Goal: Information Seeking & Learning: Learn about a topic

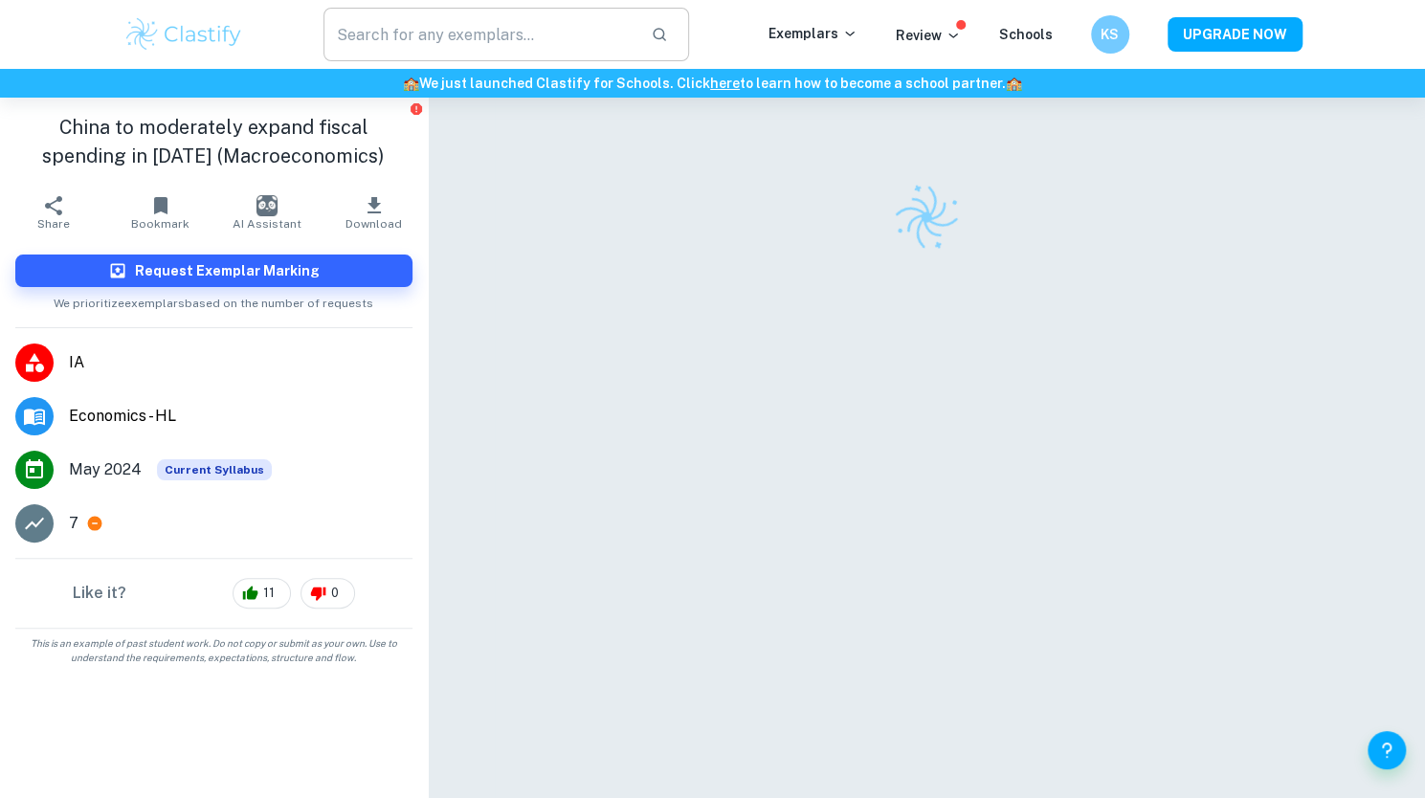
drag, startPoint x: 0, startPoint y: 0, endPoint x: 538, endPoint y: 22, distance: 538.3
click at [538, 22] on input "text" at bounding box center [479, 35] width 313 height 54
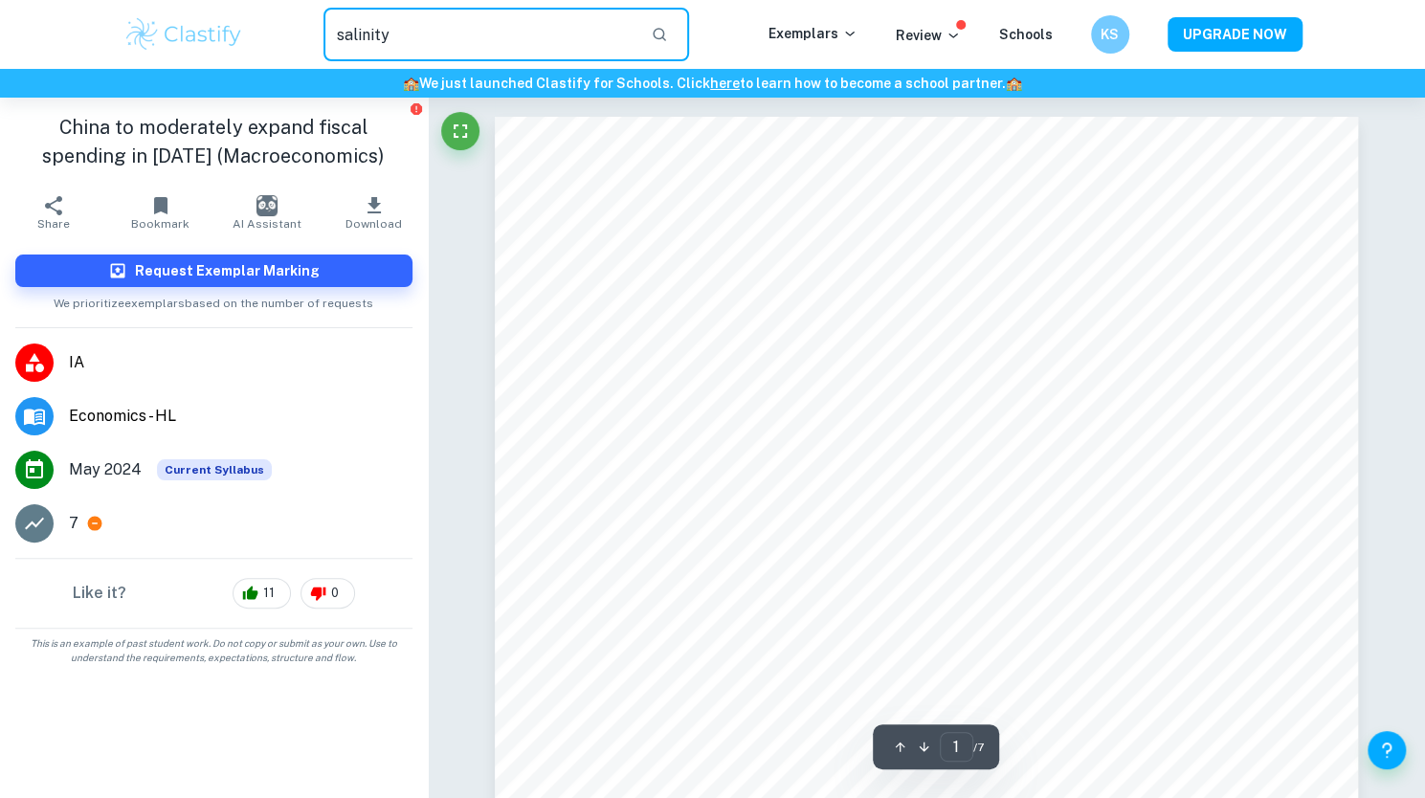
type input "salinity"
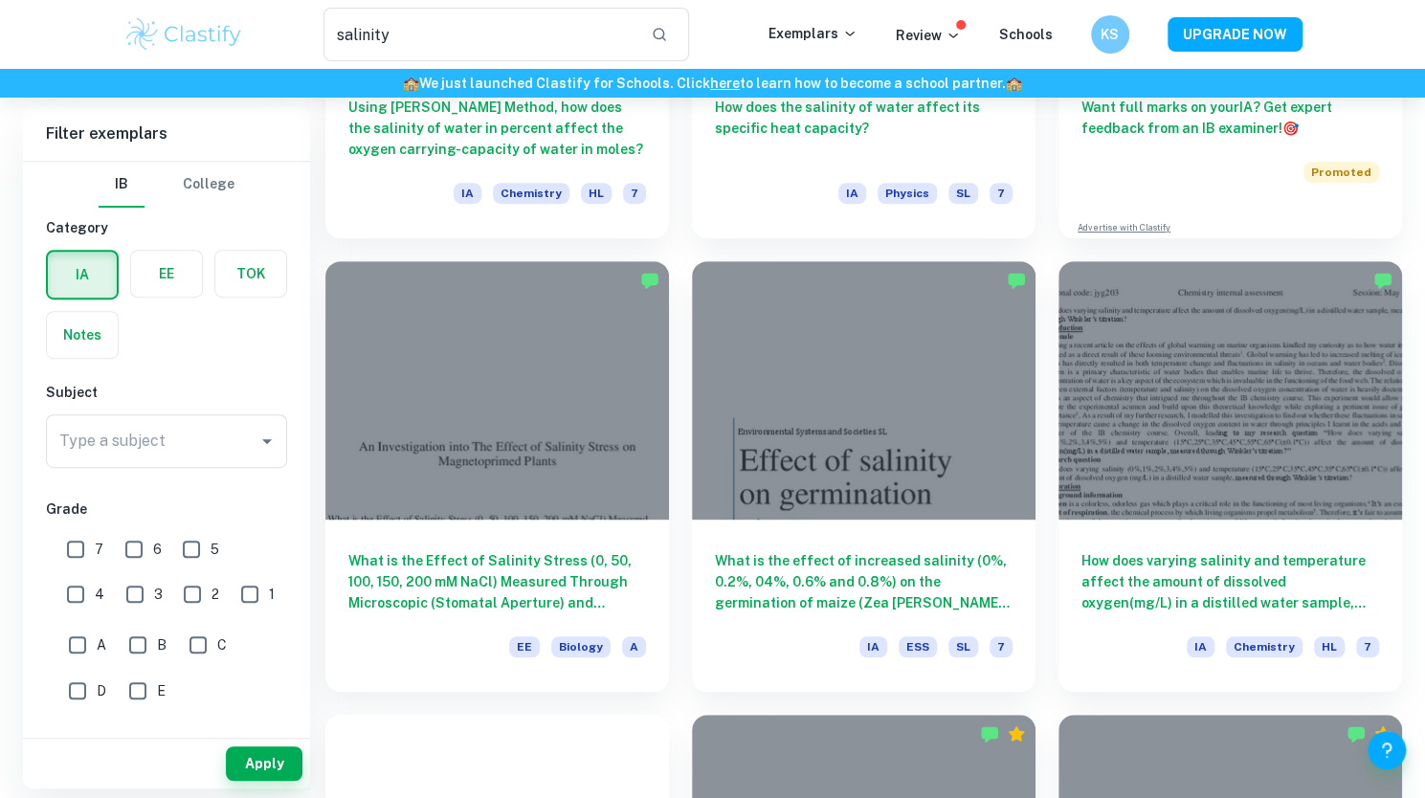
scroll to position [404, 0]
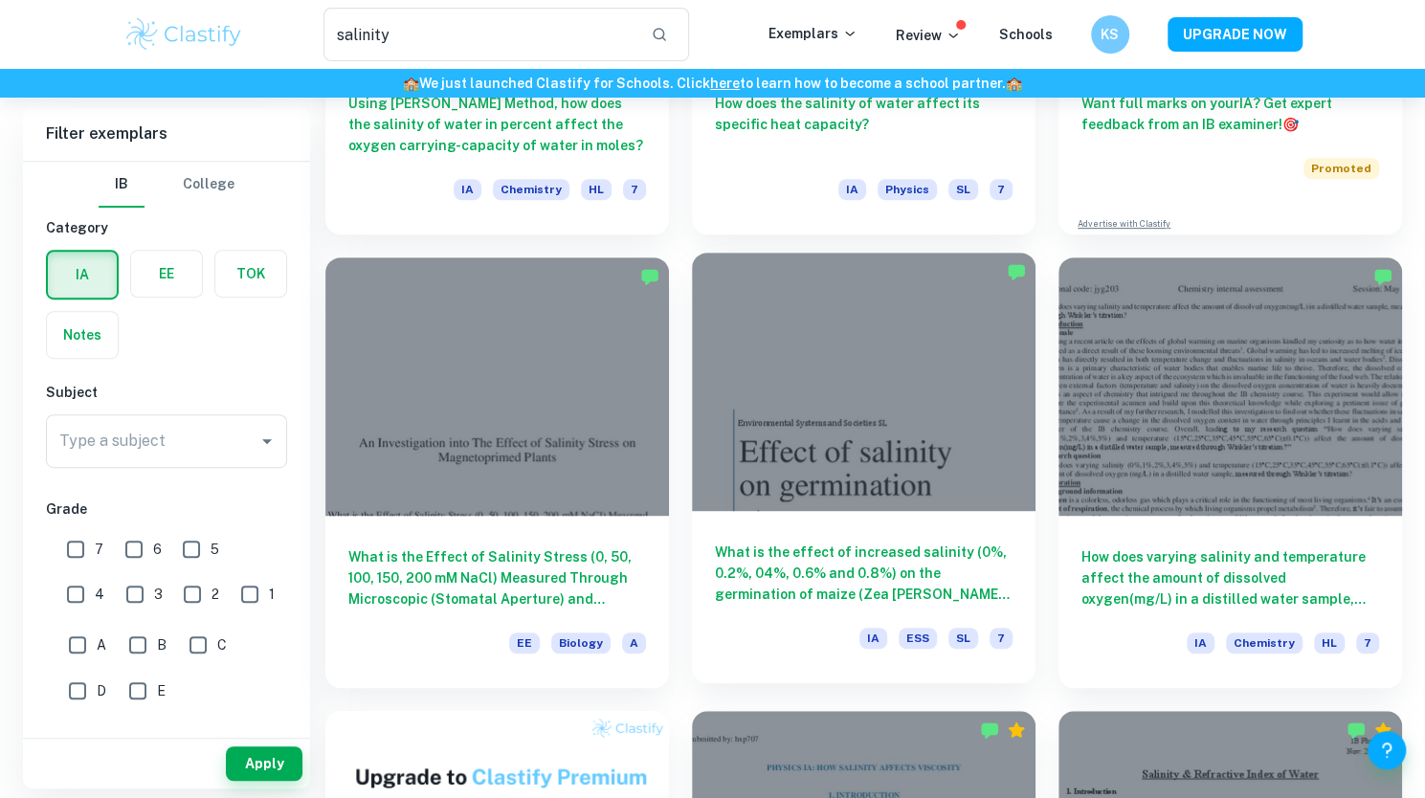
click at [851, 581] on h6 "What is the effect of increased salinity (0%, 0.2%, 04%, 0.6% and 0.8%) on the …" at bounding box center [864, 573] width 298 height 63
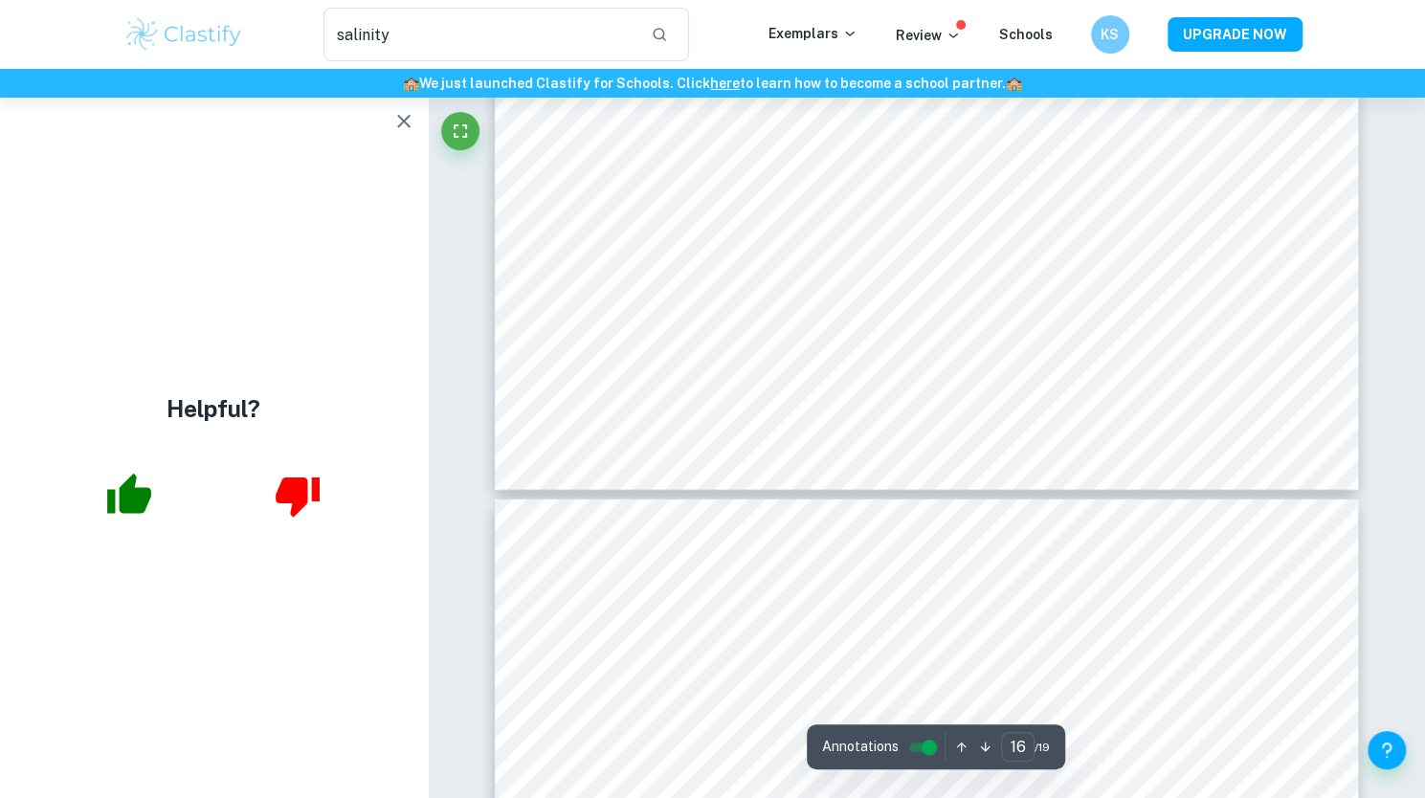
scroll to position [19827, 0]
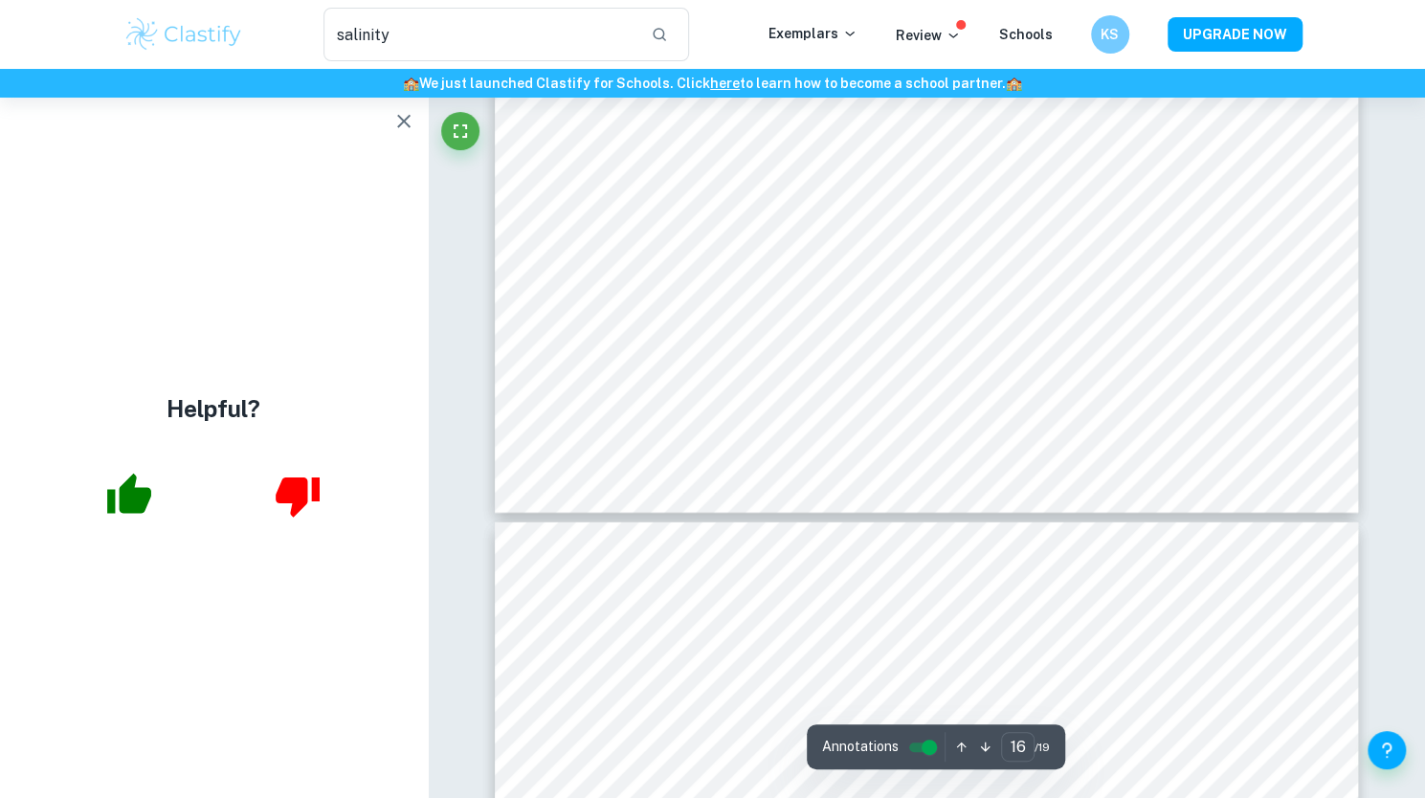
click at [406, 120] on icon "button" at bounding box center [403, 121] width 13 height 13
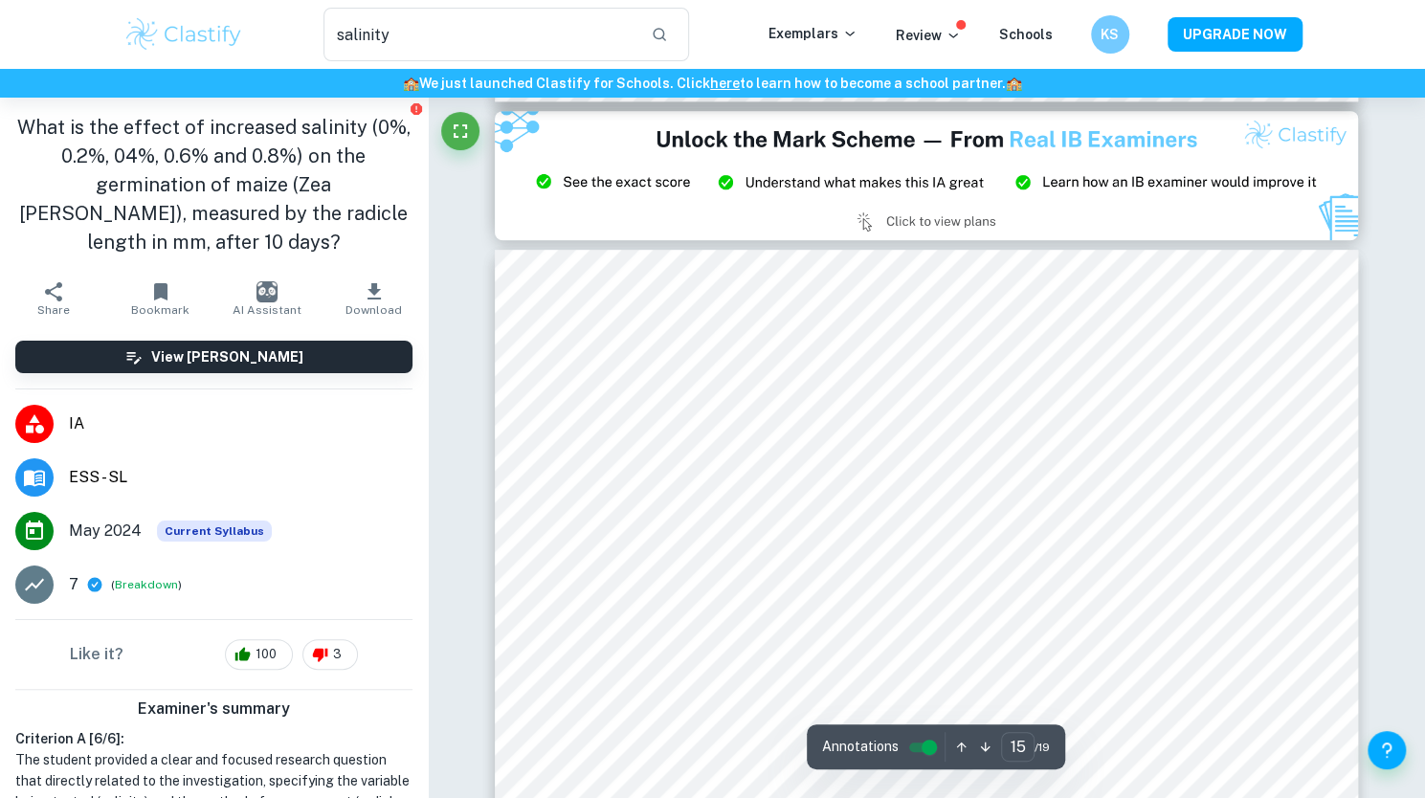
scroll to position [17640, 0]
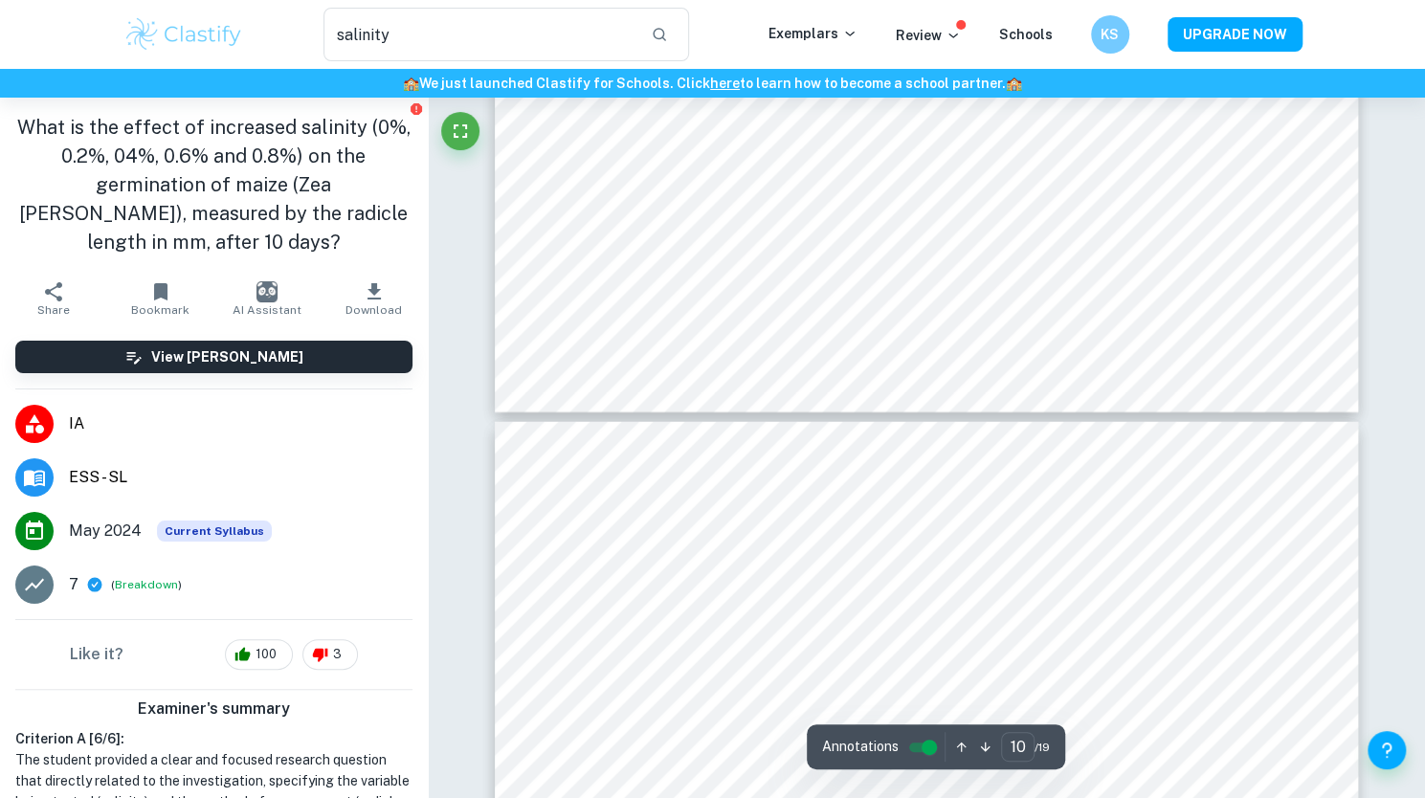
type input "9"
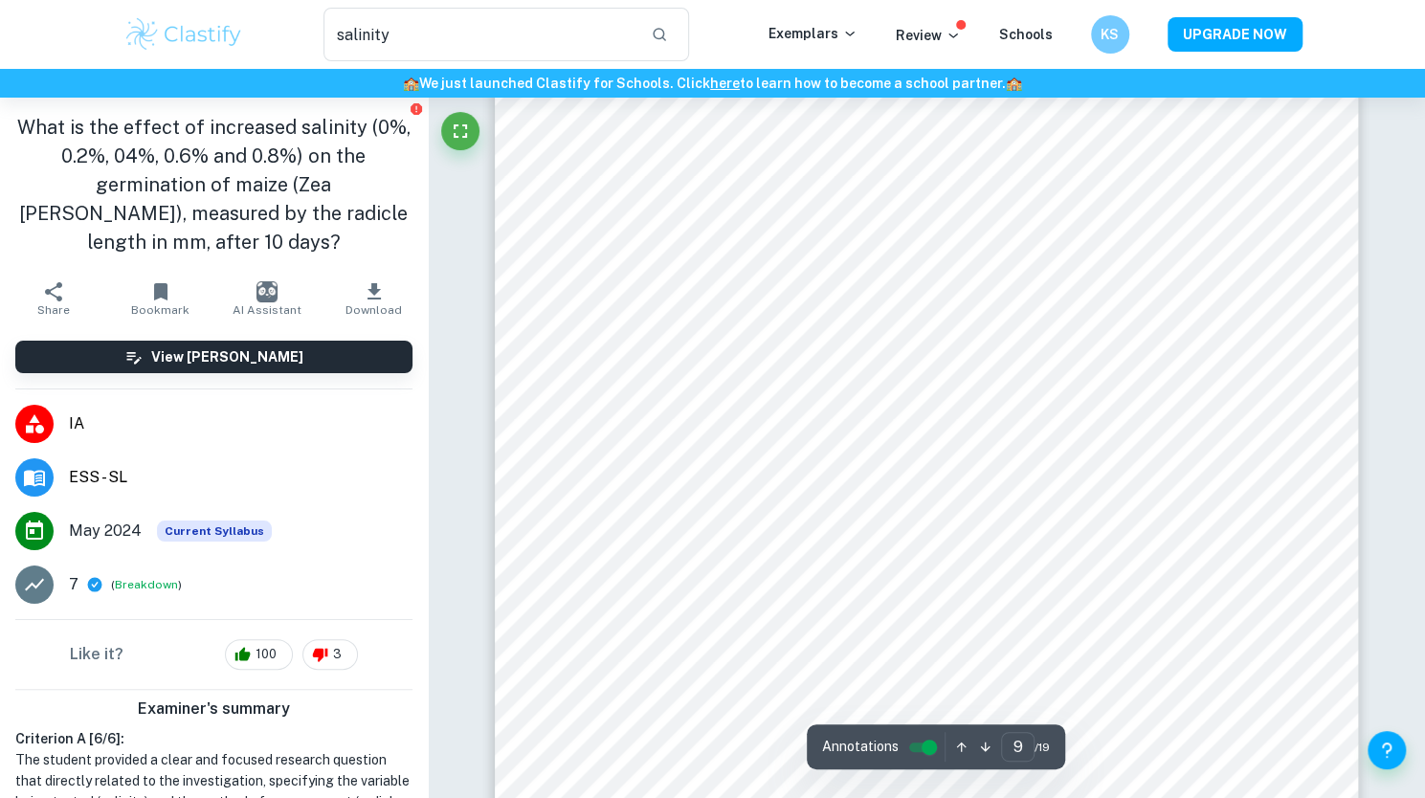
scroll to position [10426, 0]
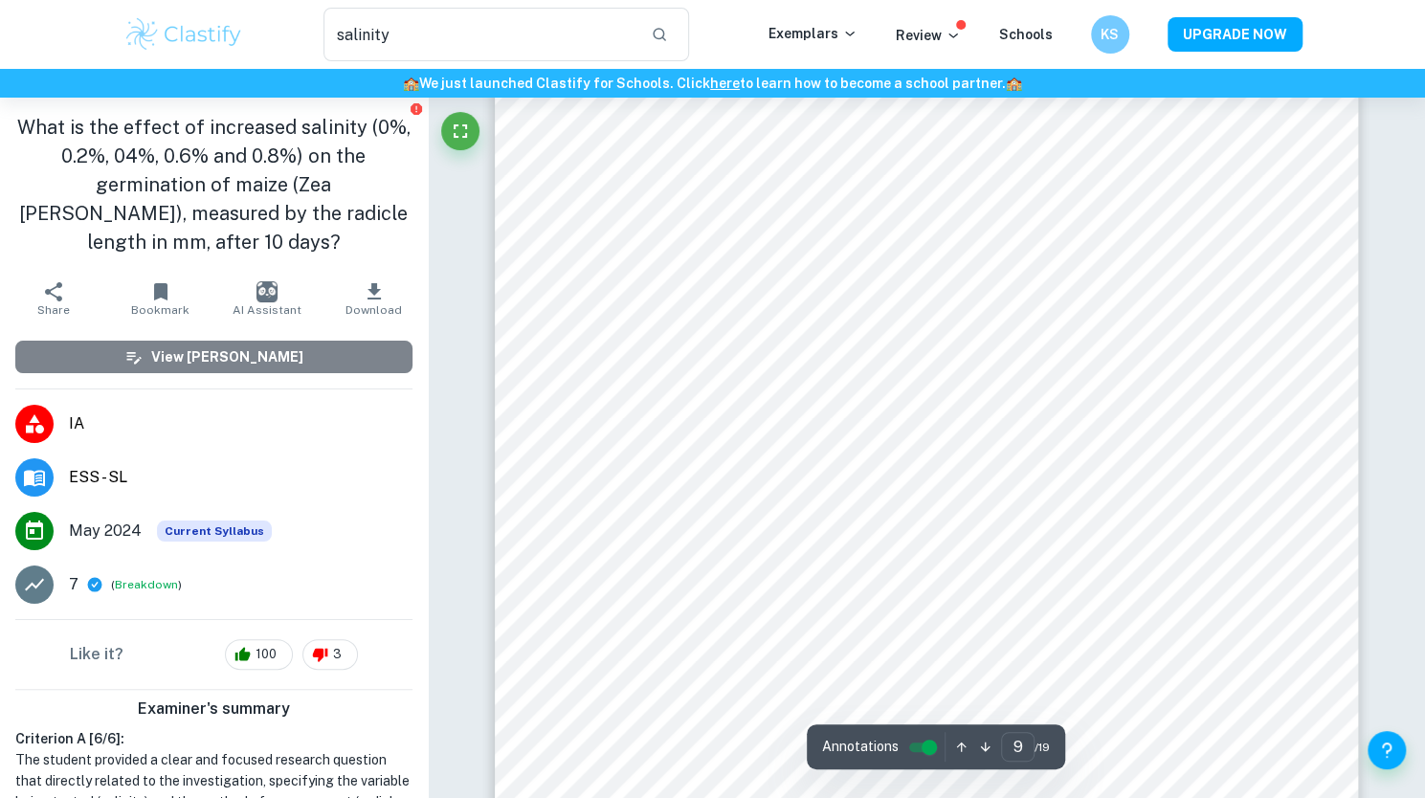
click at [288, 361] on button "View [PERSON_NAME]" at bounding box center [213, 357] width 397 height 33
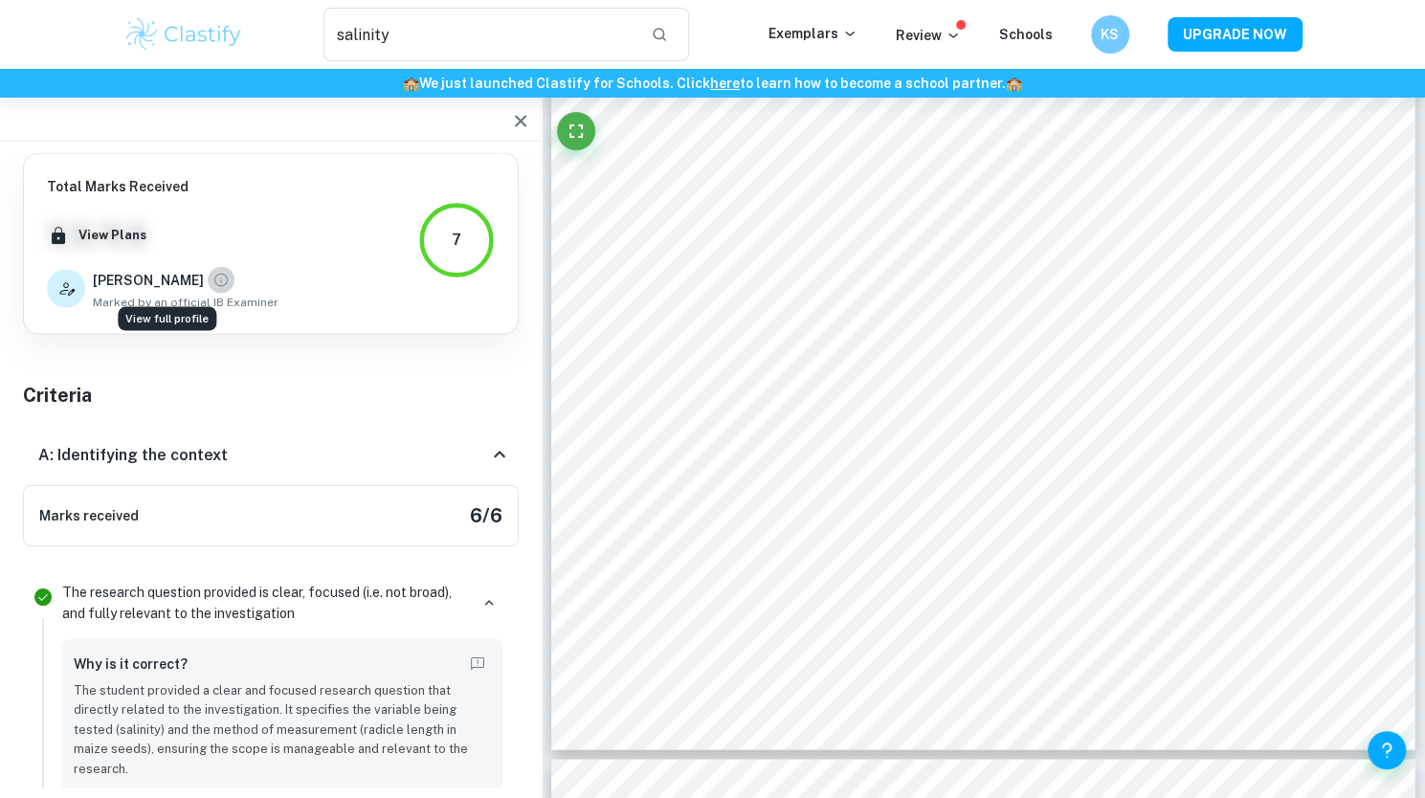
click at [212, 277] on icon "View full profile" at bounding box center [220, 279] width 17 height 17
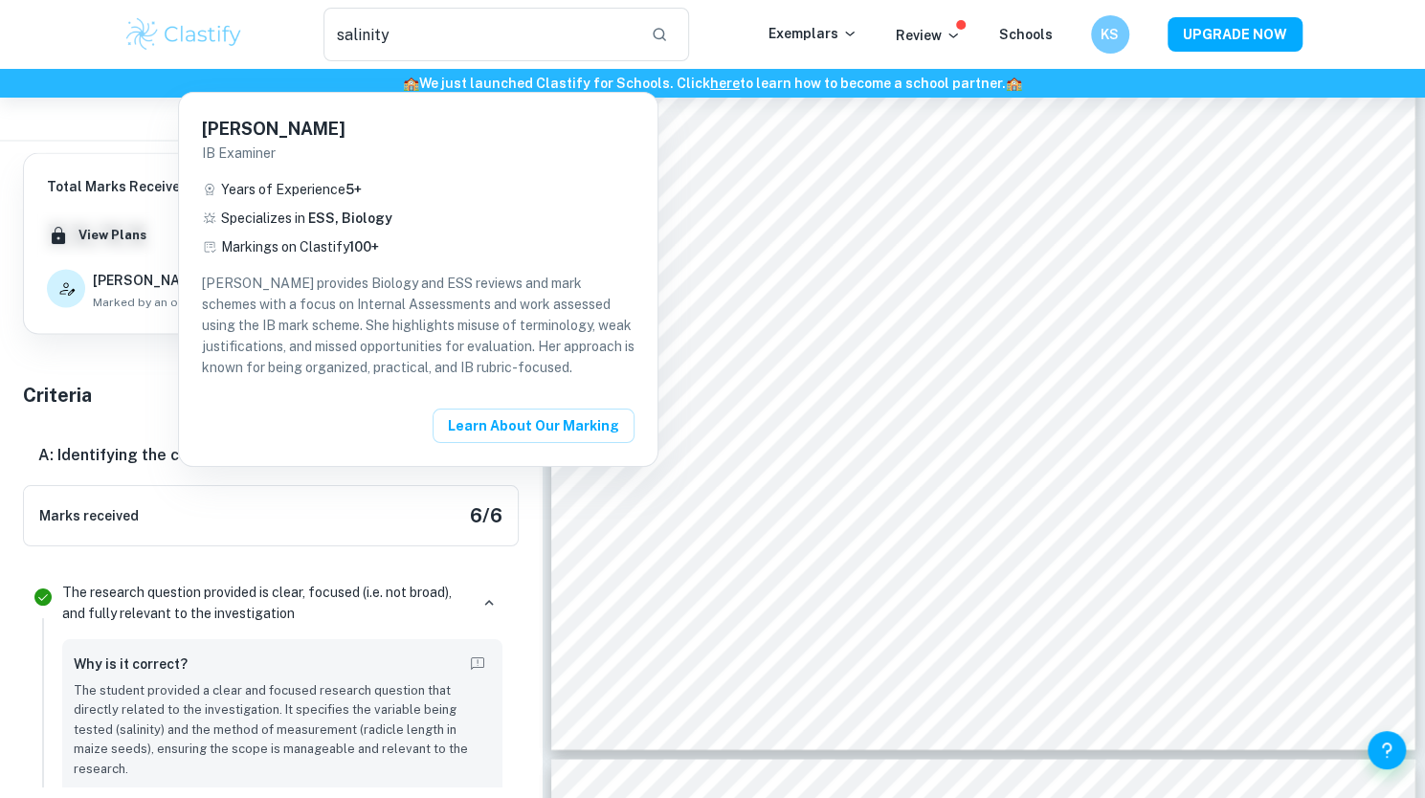
click at [161, 332] on div at bounding box center [712, 399] width 1425 height 798
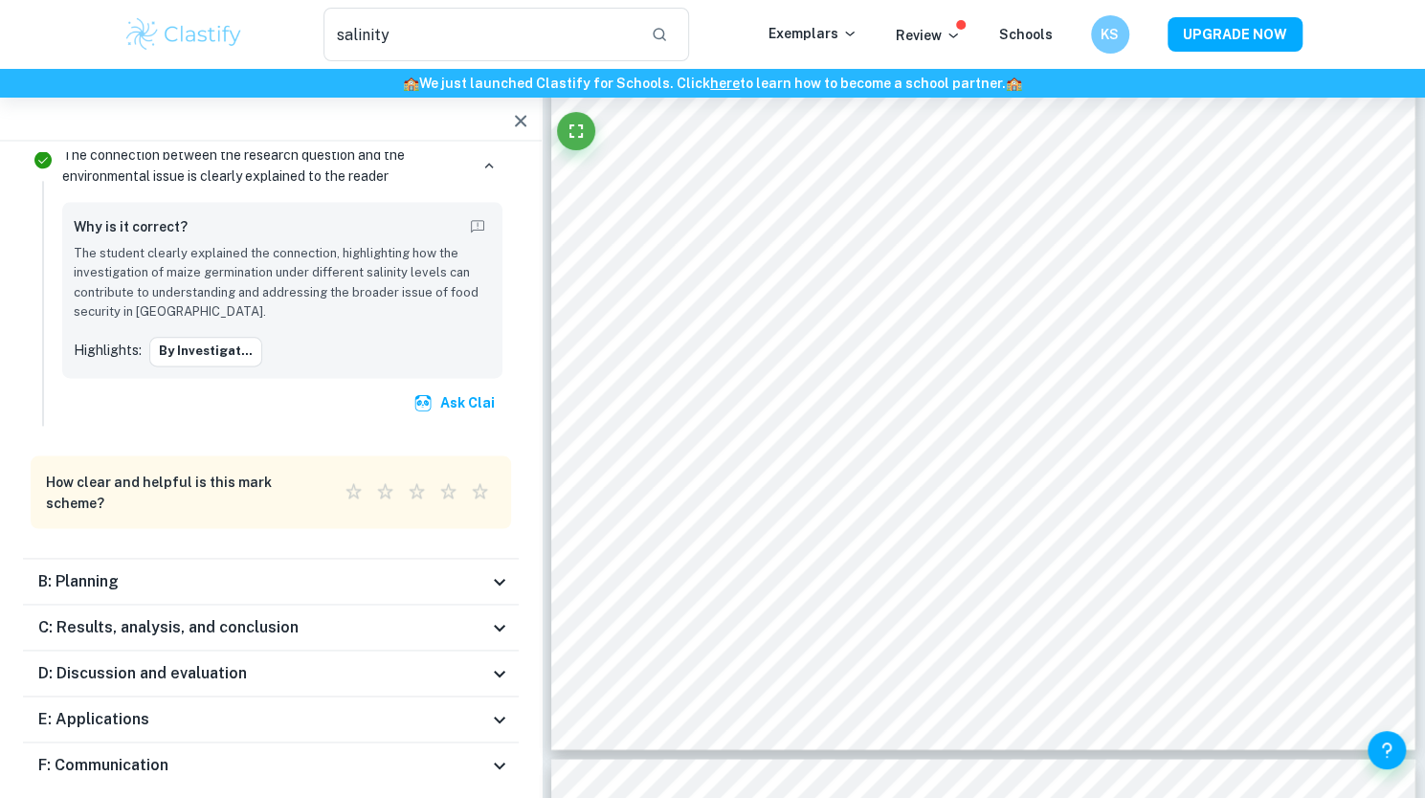
click at [291, 570] on div "B: Planning" at bounding box center [263, 581] width 450 height 23
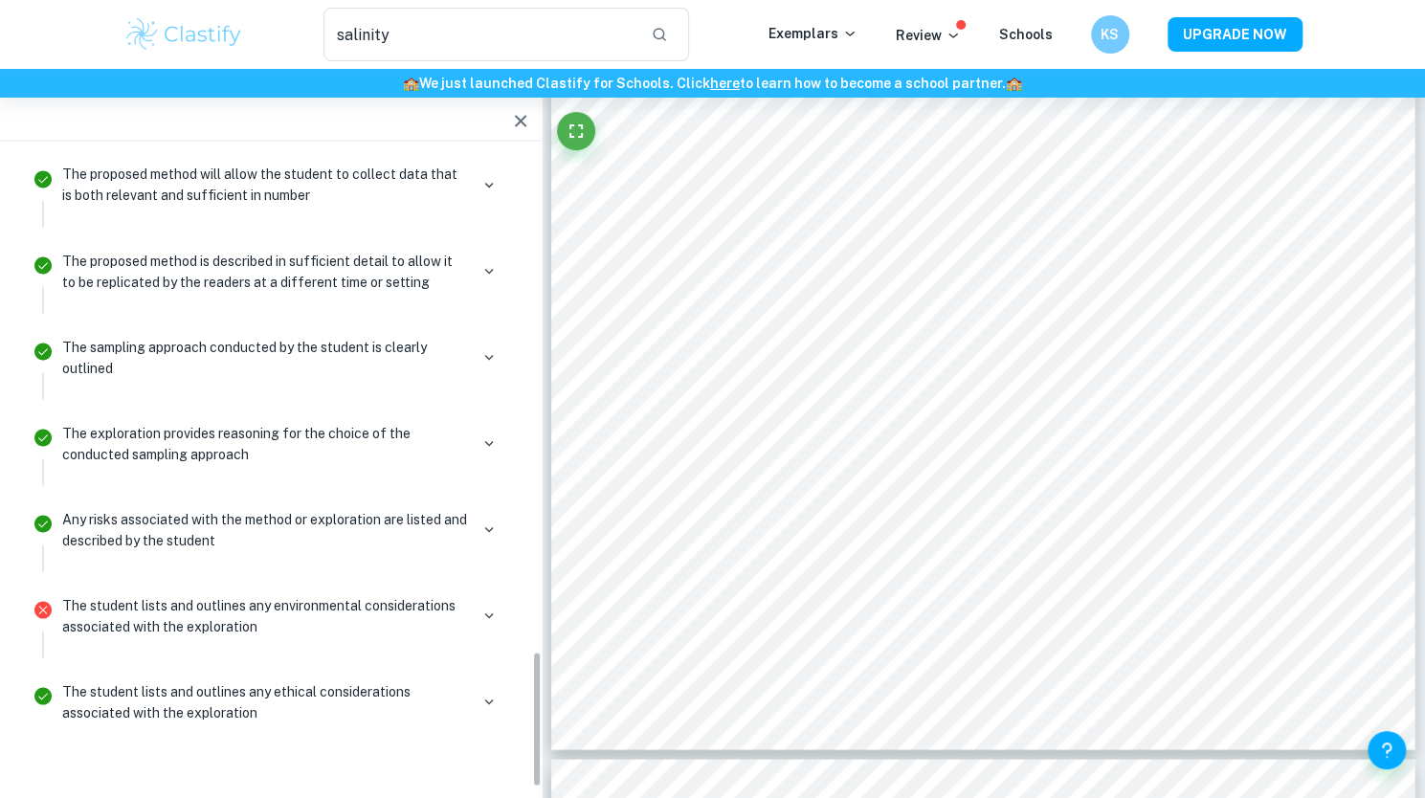
scroll to position [2324, 0]
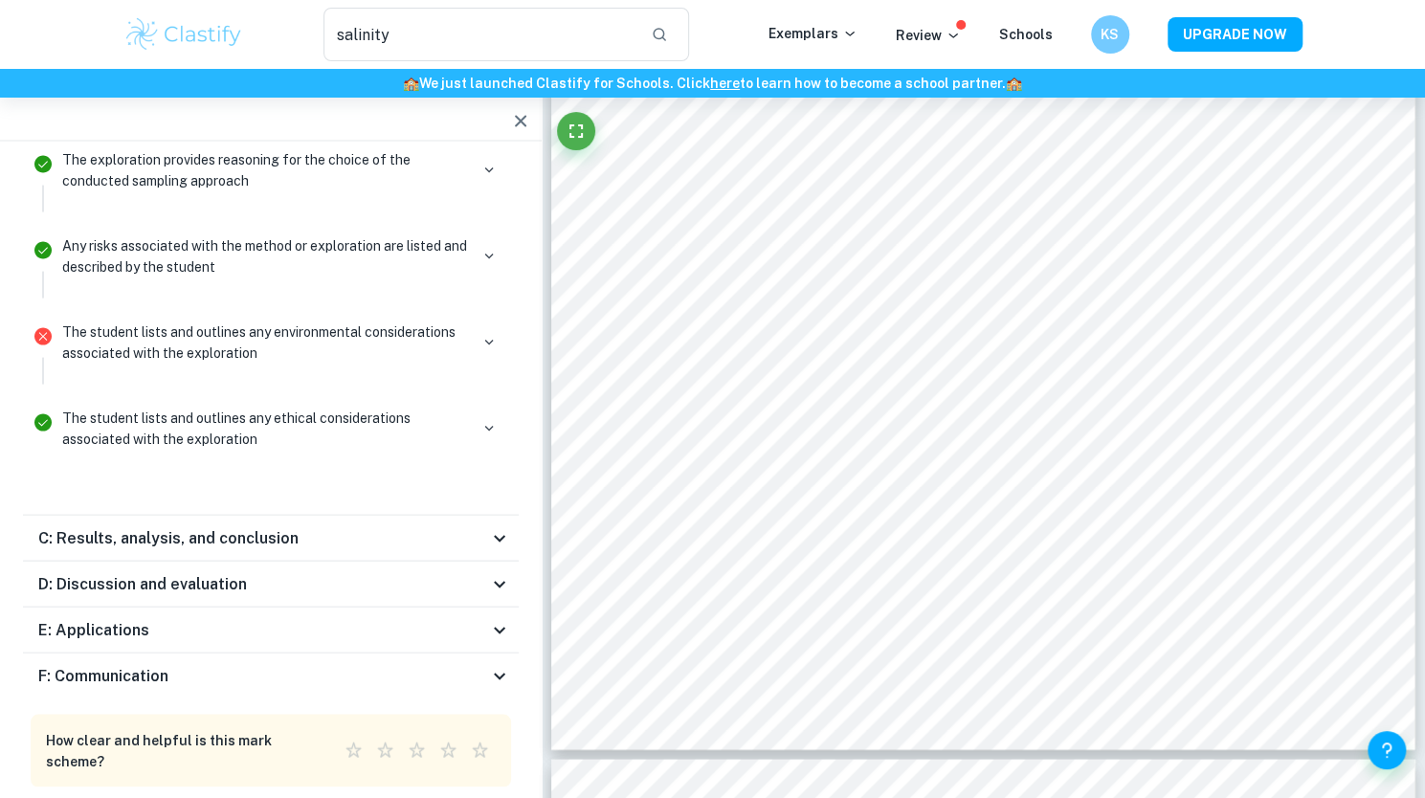
click at [318, 526] on div "C: Results, analysis, and conclusion" at bounding box center [263, 537] width 450 height 23
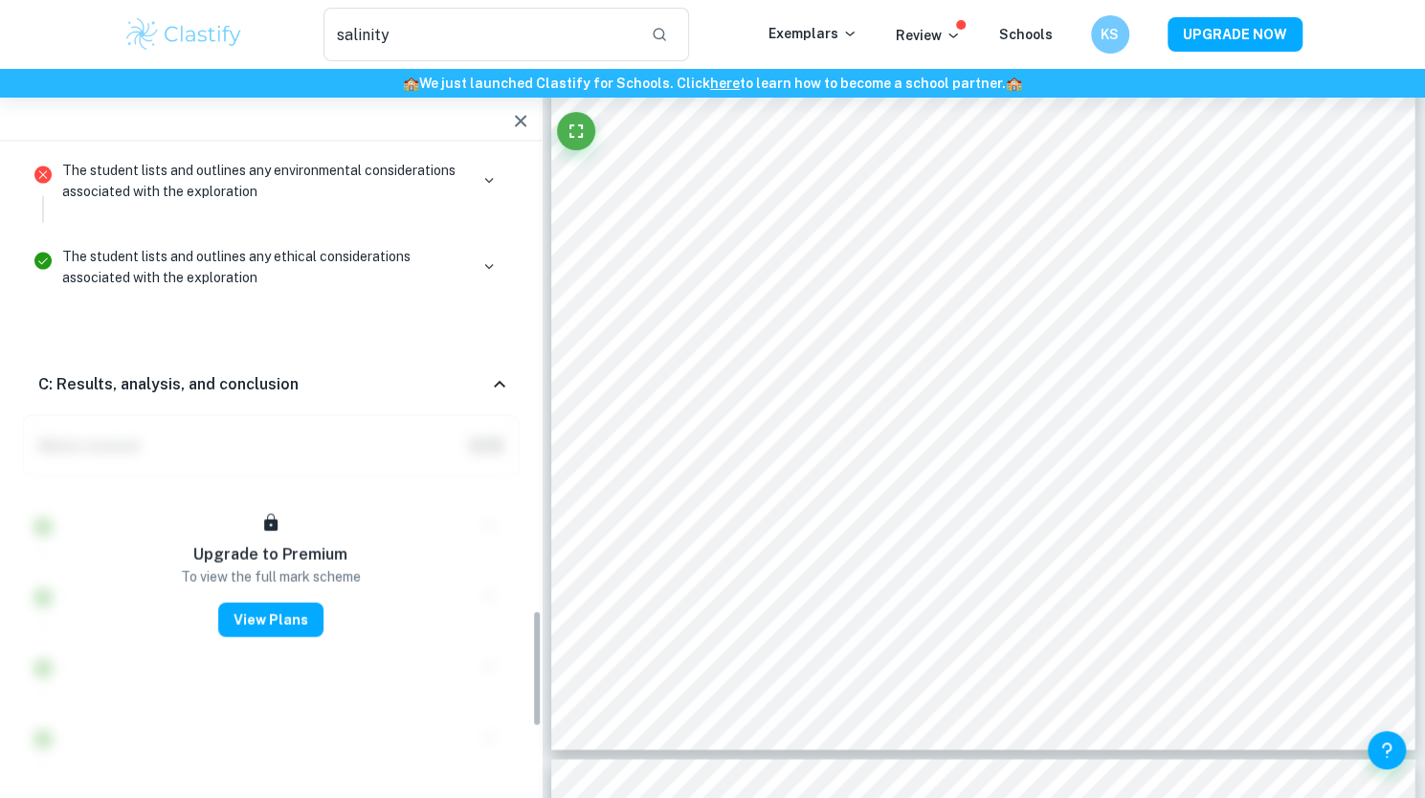
scroll to position [2486, 0]
click at [285, 371] on h6 "C: Results, analysis, and conclusion" at bounding box center [168, 382] width 260 height 23
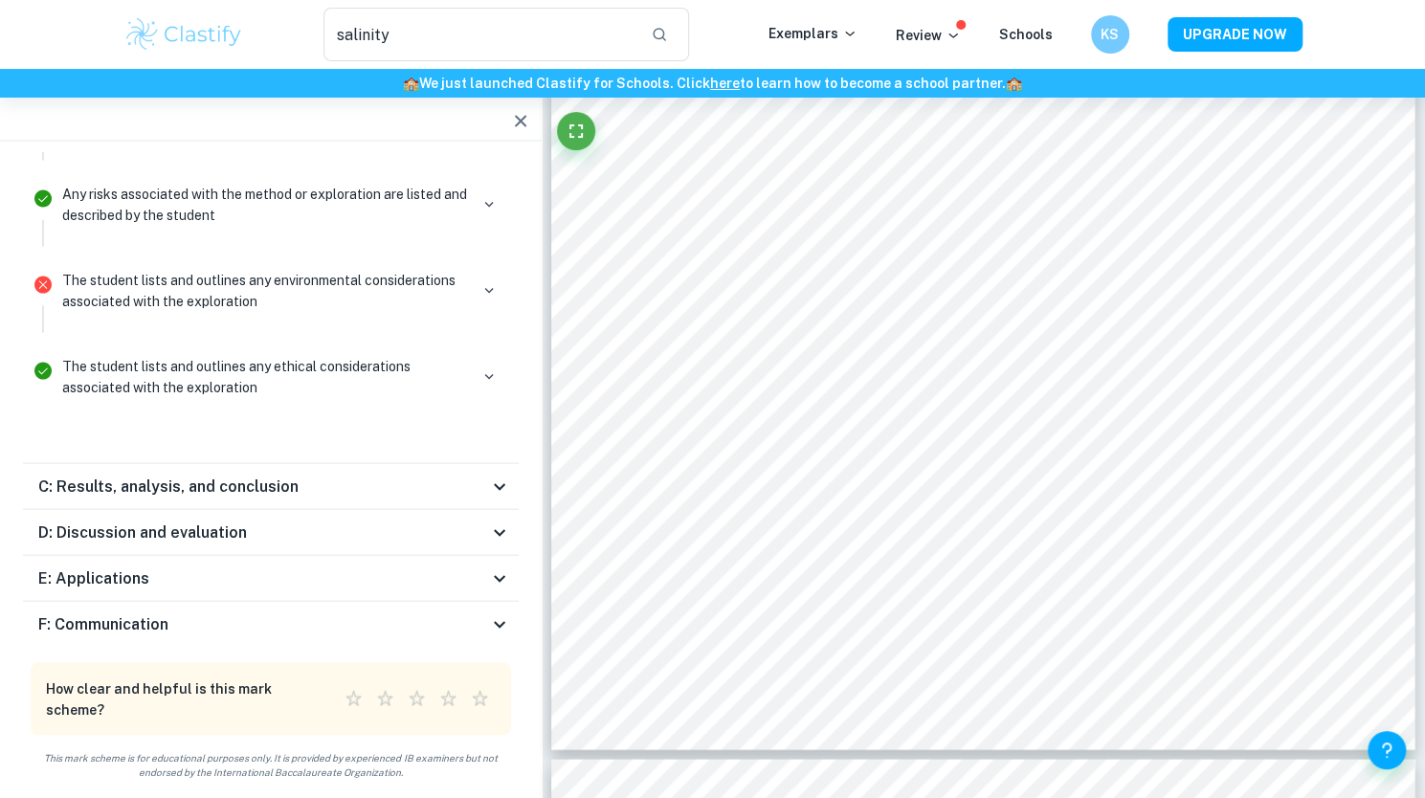
scroll to position [2324, 0]
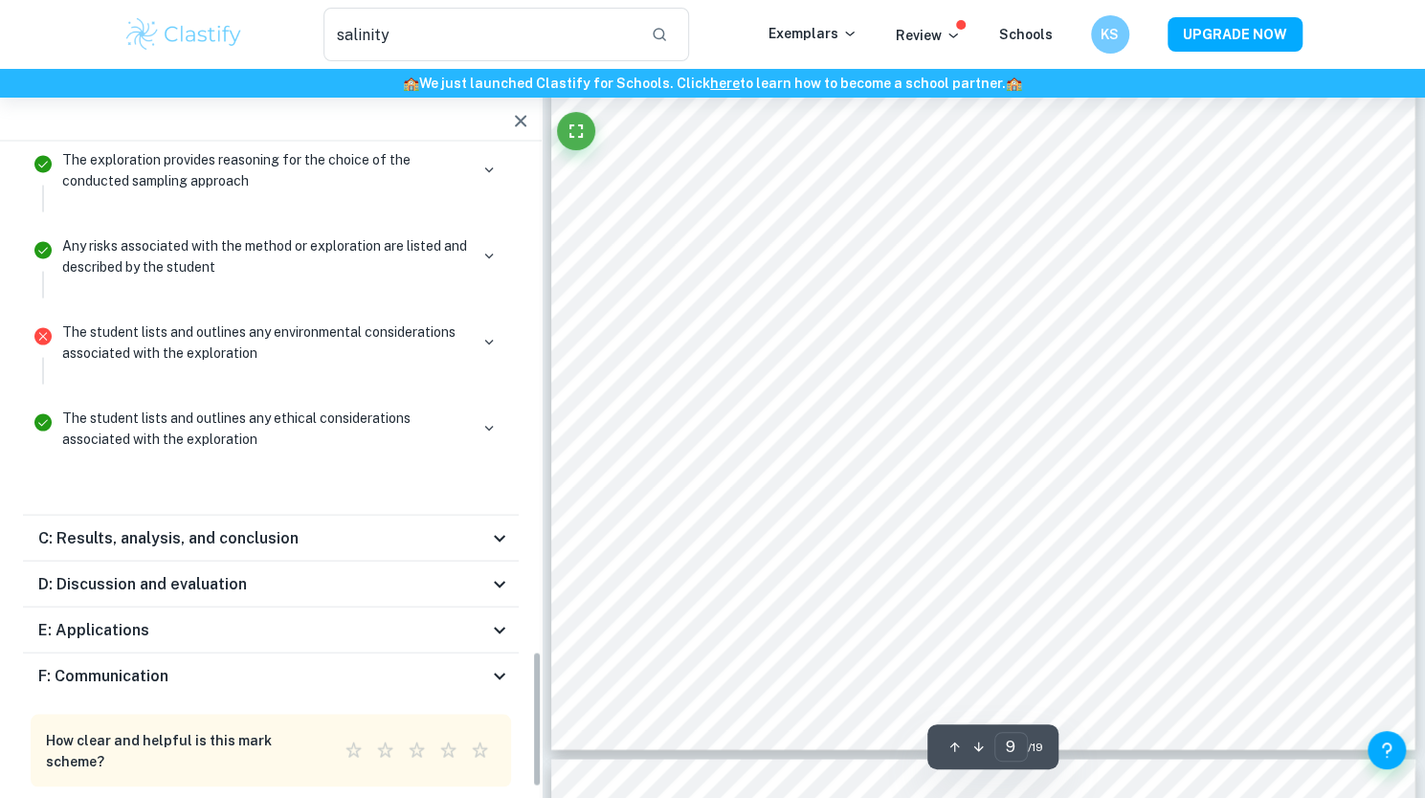
type input "10"
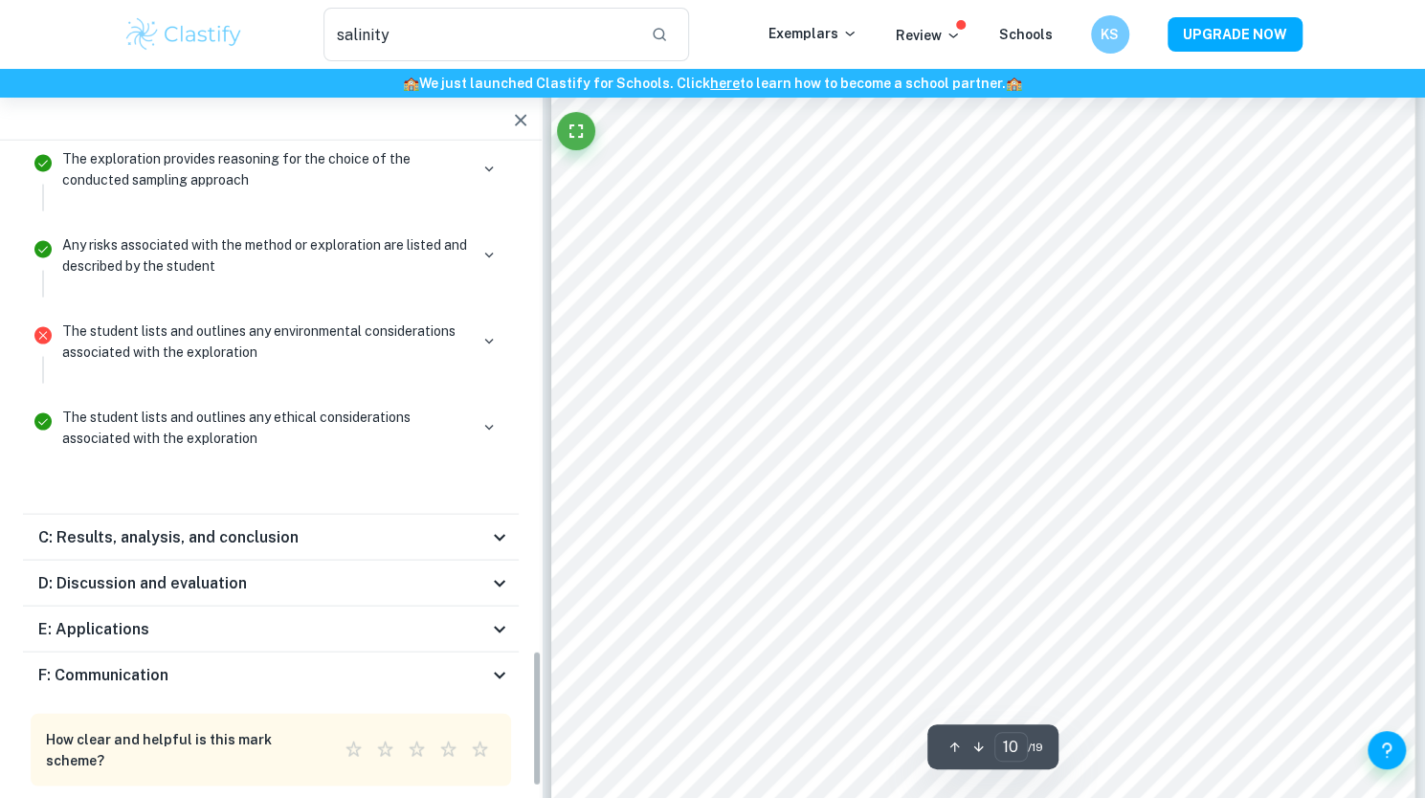
scroll to position [11689, 0]
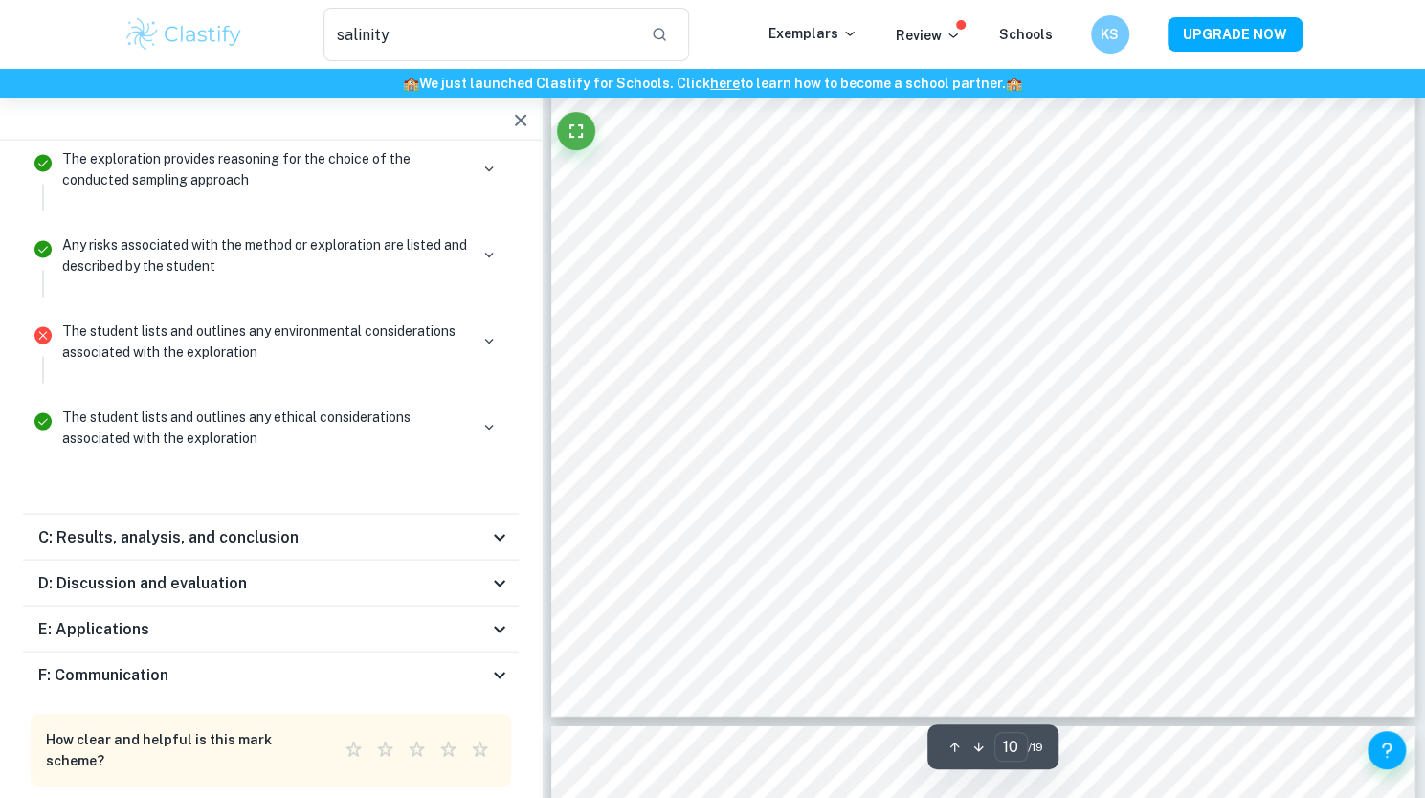
click at [325, 664] on div "F: Communication" at bounding box center [263, 675] width 450 height 23
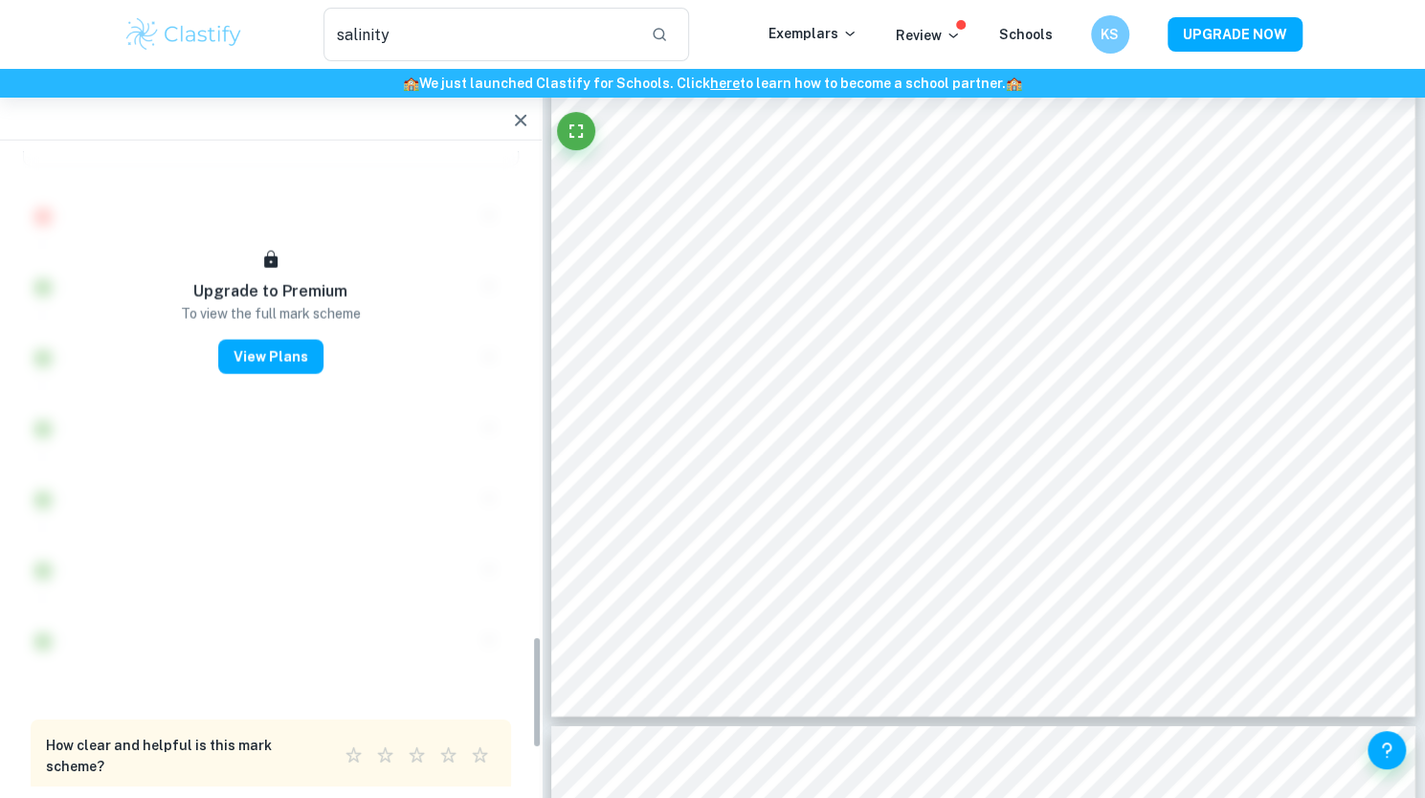
scroll to position [2716, 0]
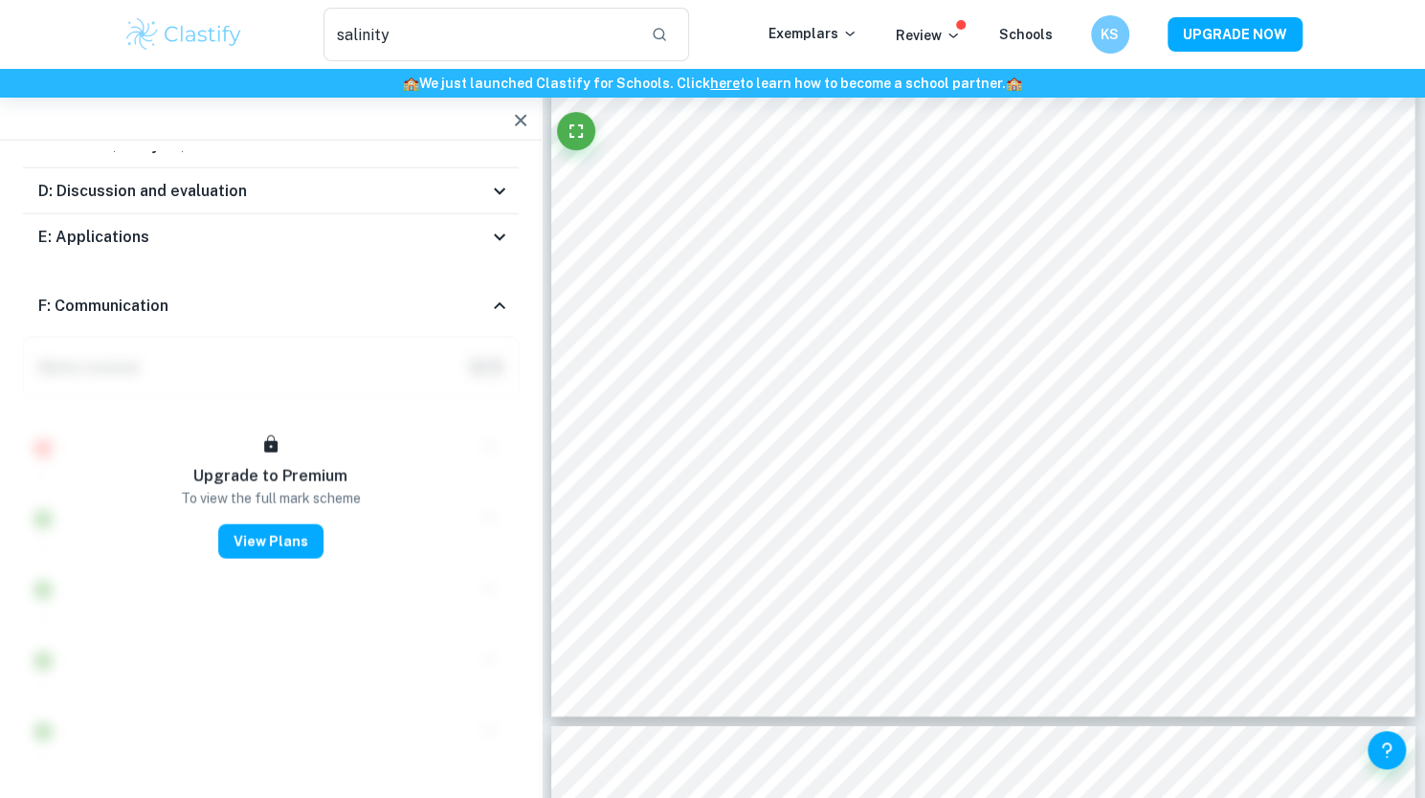
click at [381, 276] on div "F: Communication" at bounding box center [271, 306] width 496 height 61
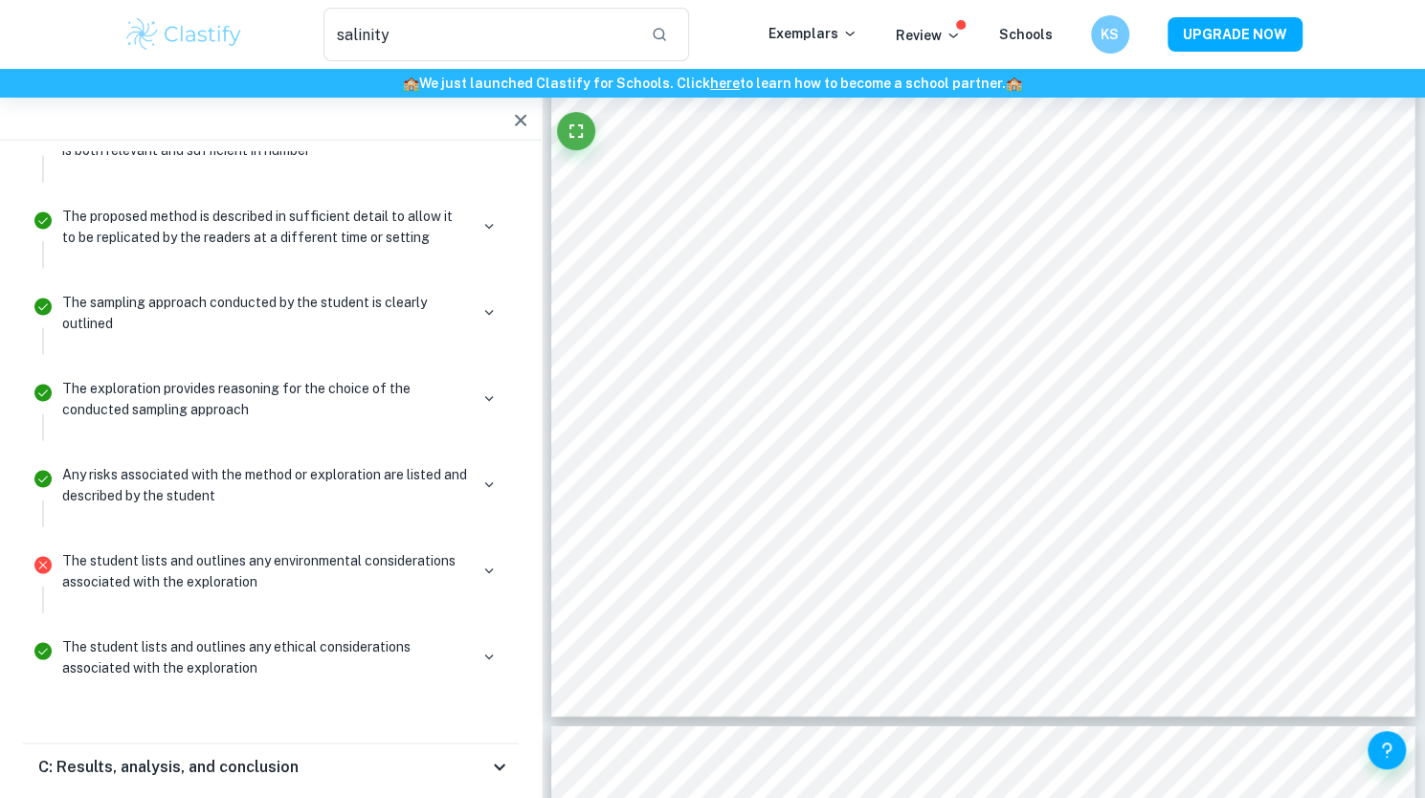
scroll to position [2095, 0]
click at [516, 130] on icon "button" at bounding box center [520, 120] width 23 height 23
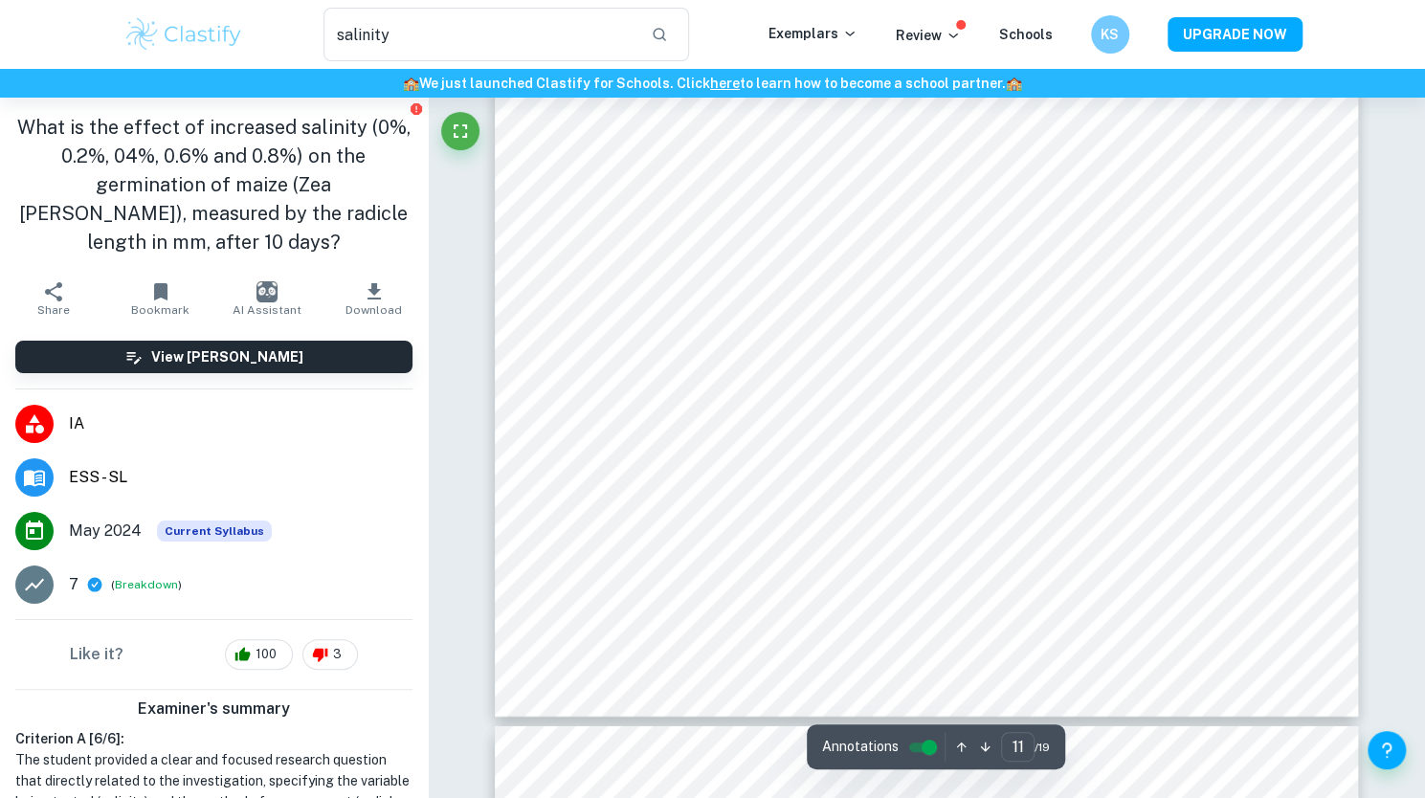
scroll to position [12150, 0]
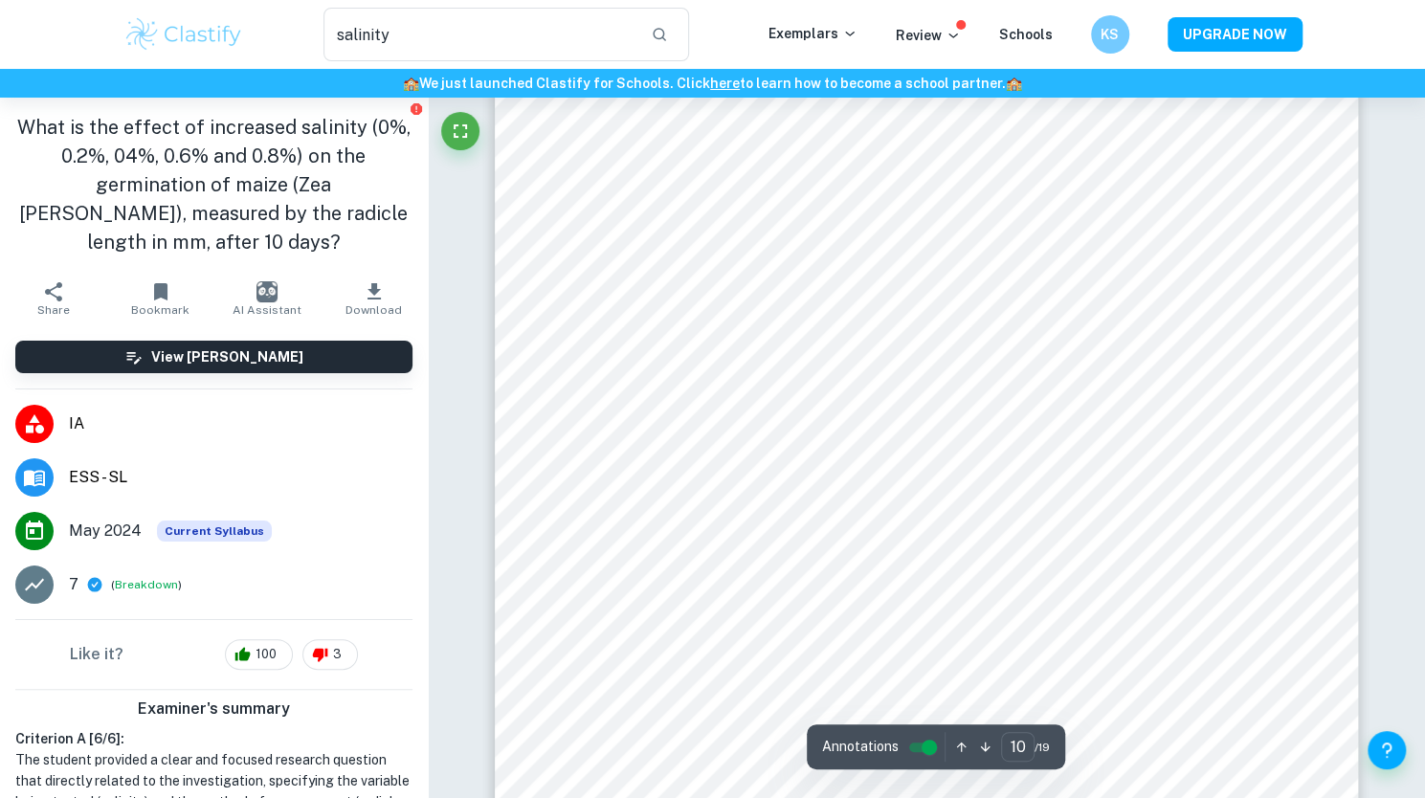
type input "9"
